Goal: Go to known website: Go to known website

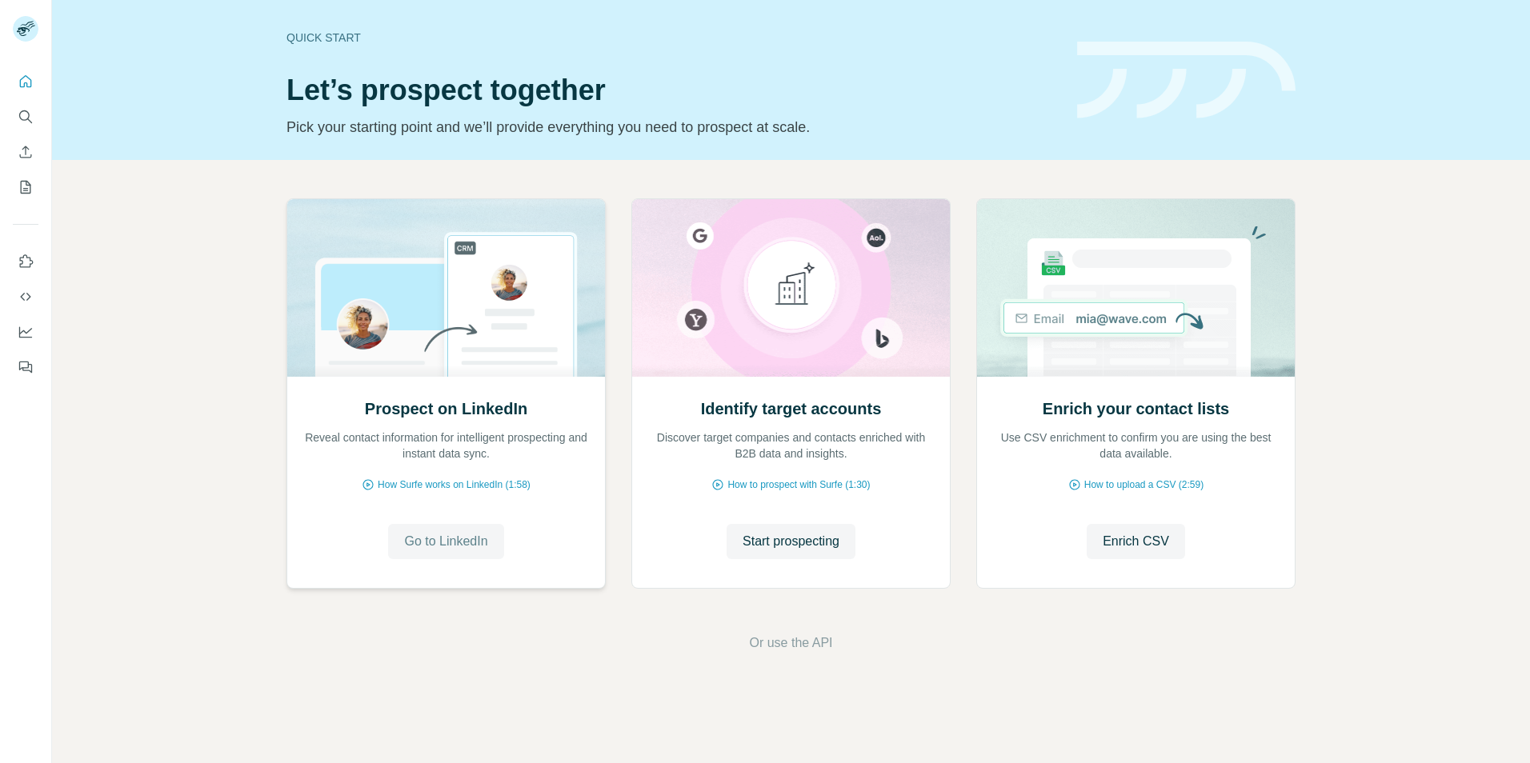
click at [446, 542] on span "Go to LinkedIn" at bounding box center [445, 541] width 83 height 19
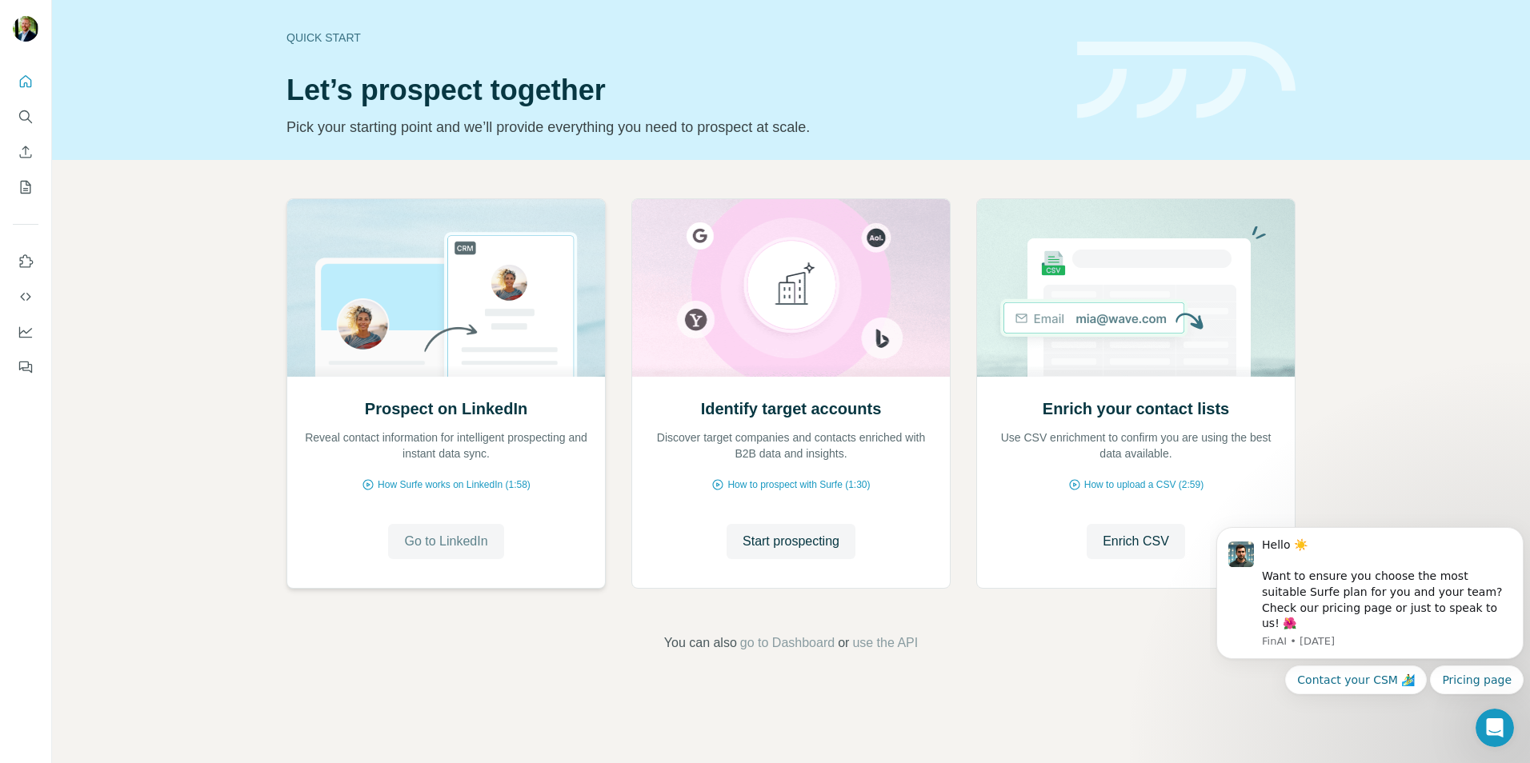
click at [468, 543] on span "Go to LinkedIn" at bounding box center [445, 541] width 83 height 19
